Goal: Information Seeking & Learning: Learn about a topic

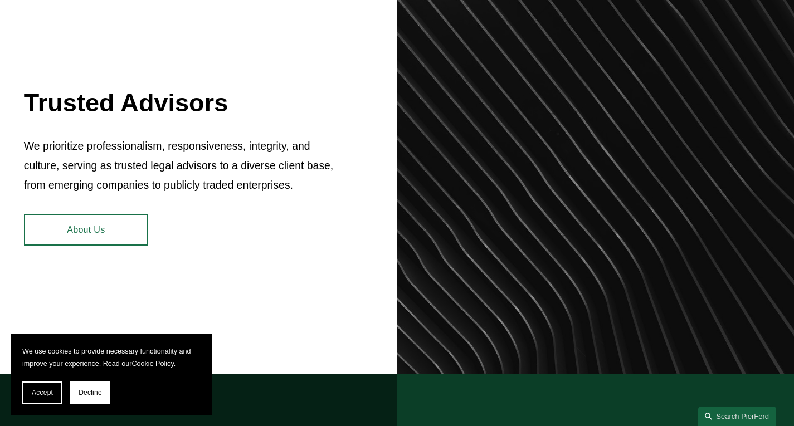
scroll to position [427, 0]
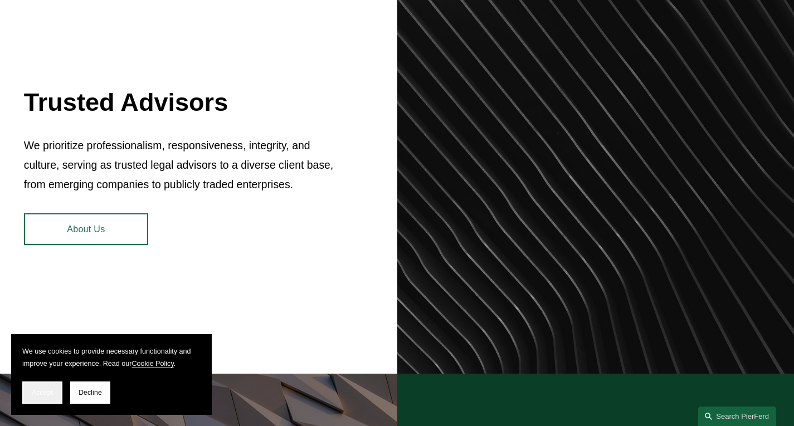
click at [32, 397] on button "Accept" at bounding box center [42, 393] width 40 height 22
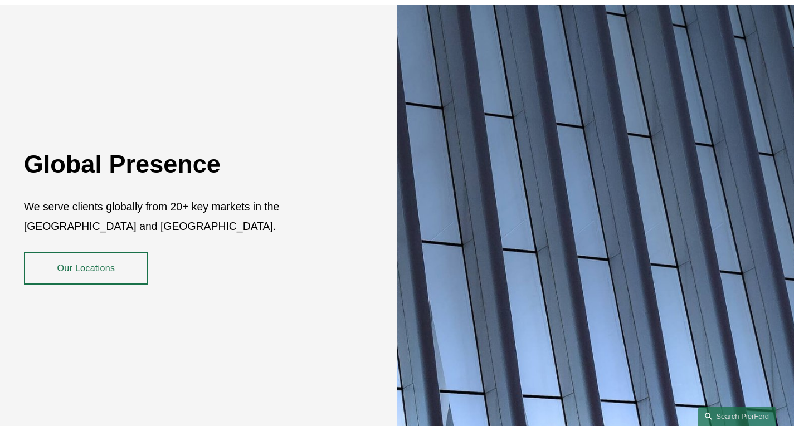
scroll to position [1750, 0]
click at [100, 258] on link "Our Locations" at bounding box center [86, 268] width 124 height 32
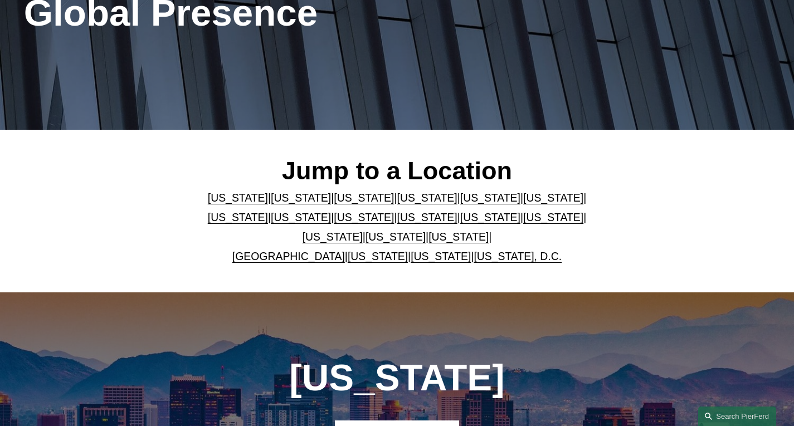
scroll to position [180, 0]
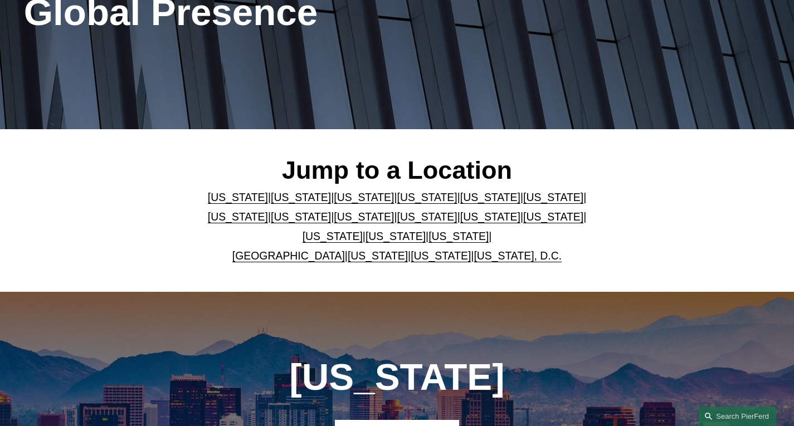
click at [397, 215] on link "[US_STATE]" at bounding box center [427, 217] width 60 height 12
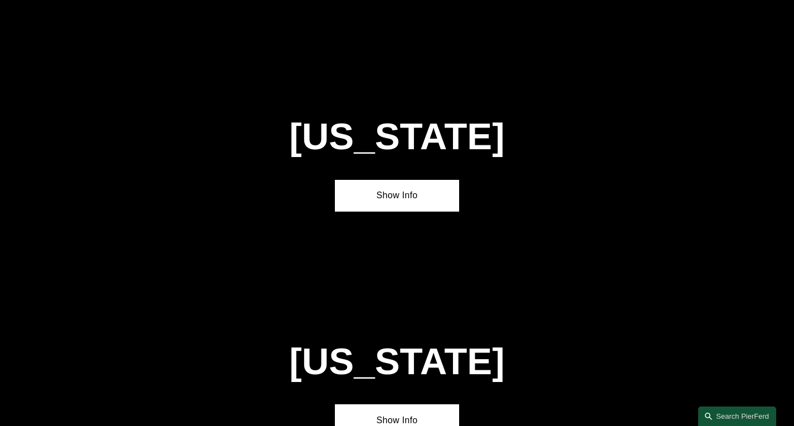
scroll to position [2517, 0]
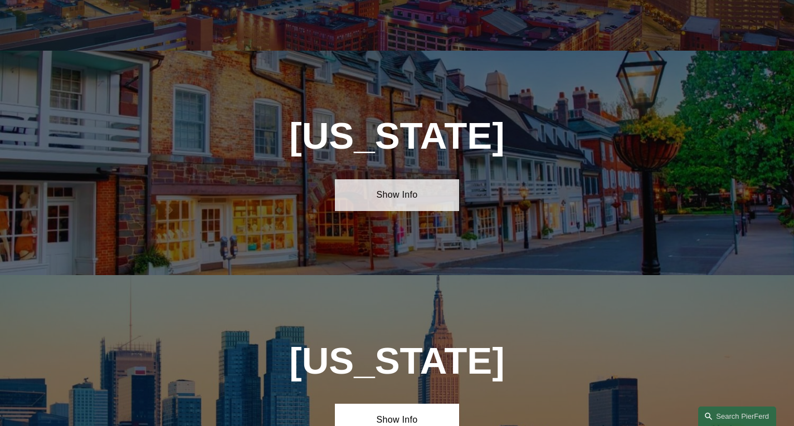
click at [394, 179] on link "Show Info" at bounding box center [397, 195] width 124 height 32
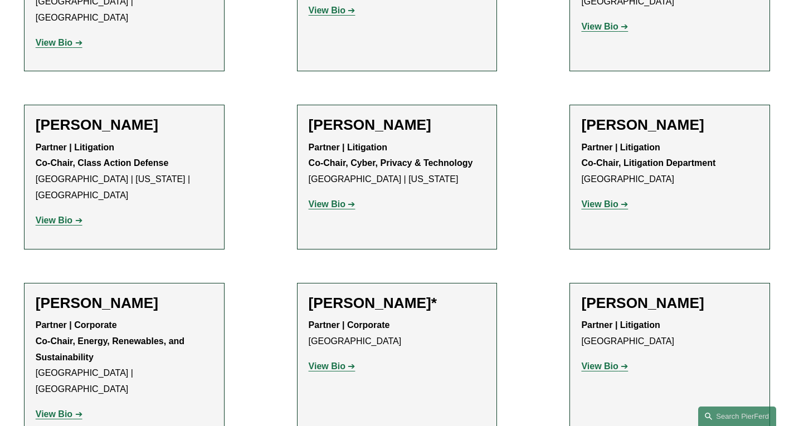
scroll to position [1265, 0]
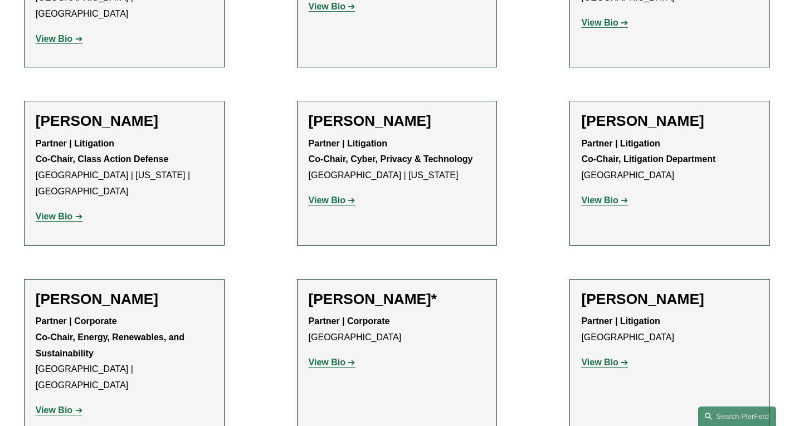
drag, startPoint x: 0, startPoint y: 0, endPoint x: 368, endPoint y: 367, distance: 519.2
click at [368, 367] on ul "Filter Location [GEOGRAPHIC_DATA] [GEOGRAPHIC_DATA] All [GEOGRAPHIC_DATA] [GEOG…" at bounding box center [397, 12] width 794 height 1889
click at [338, 358] on strong "View Bio" at bounding box center [327, 362] width 37 height 9
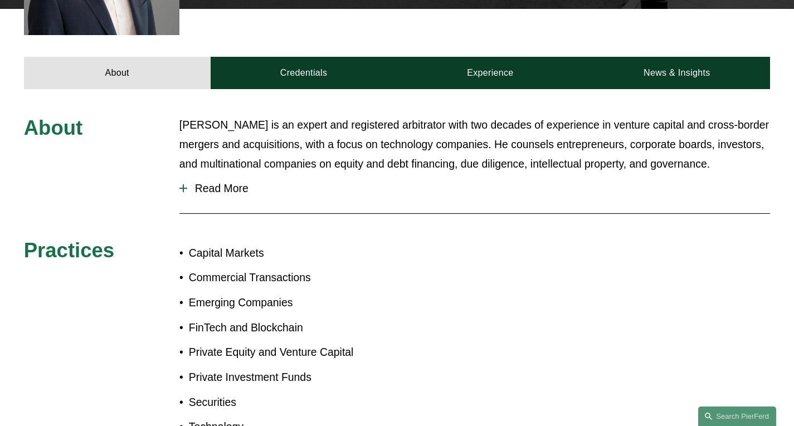
scroll to position [435, 0]
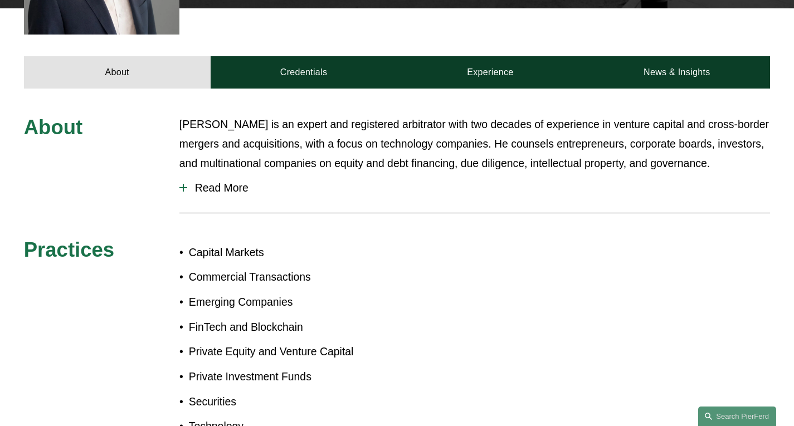
click at [225, 182] on span "Read More" at bounding box center [478, 188] width 583 height 13
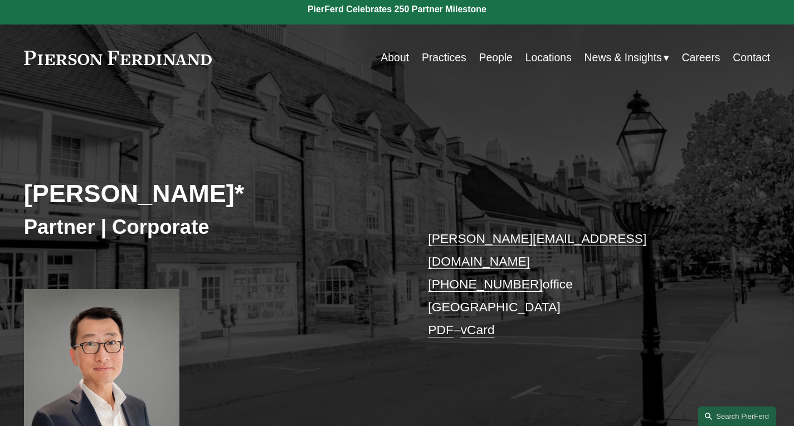
scroll to position [0, 0]
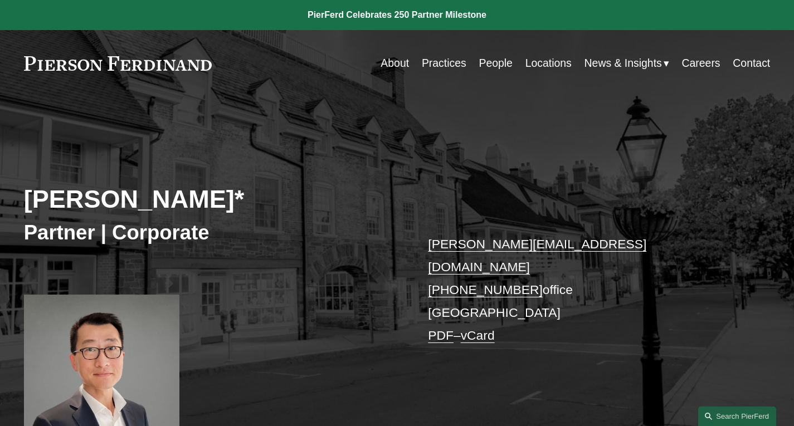
click at [399, 63] on link "About" at bounding box center [394, 63] width 28 height 22
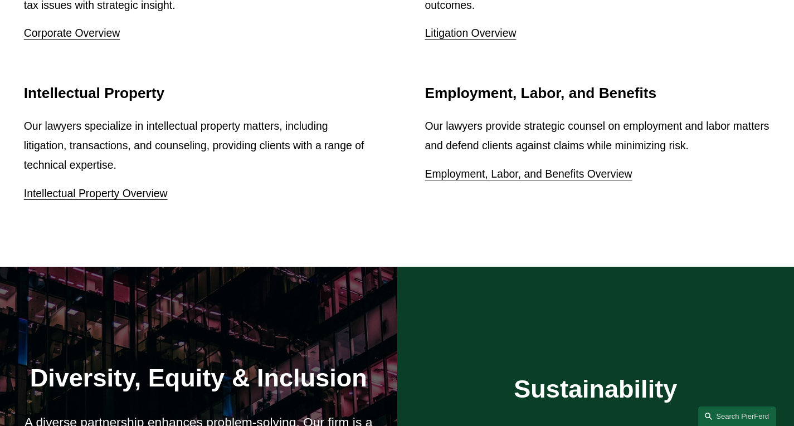
scroll to position [1525, 0]
